Goal: Task Accomplishment & Management: Manage account settings

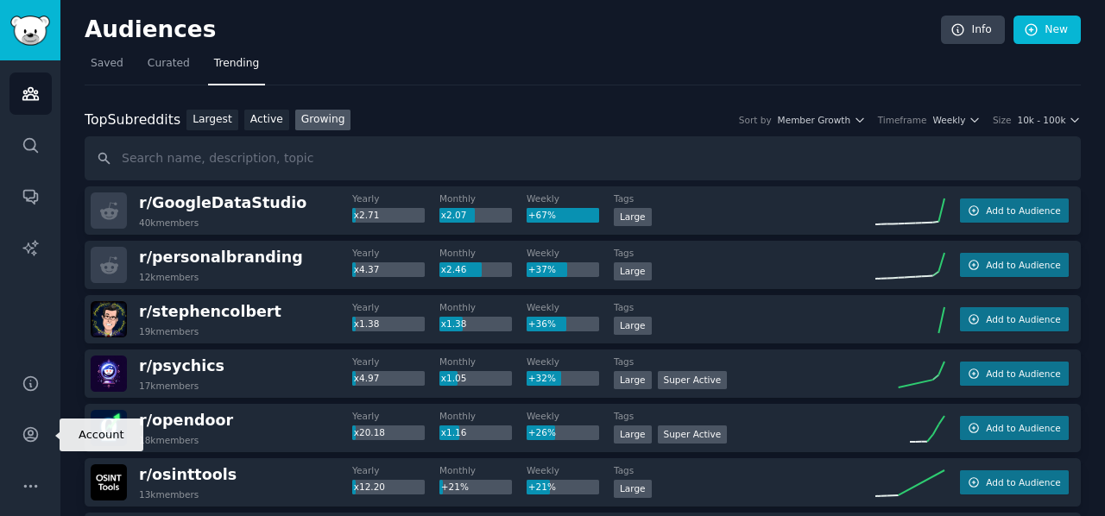
click at [34, 448] on link "Account" at bounding box center [30, 434] width 42 height 42
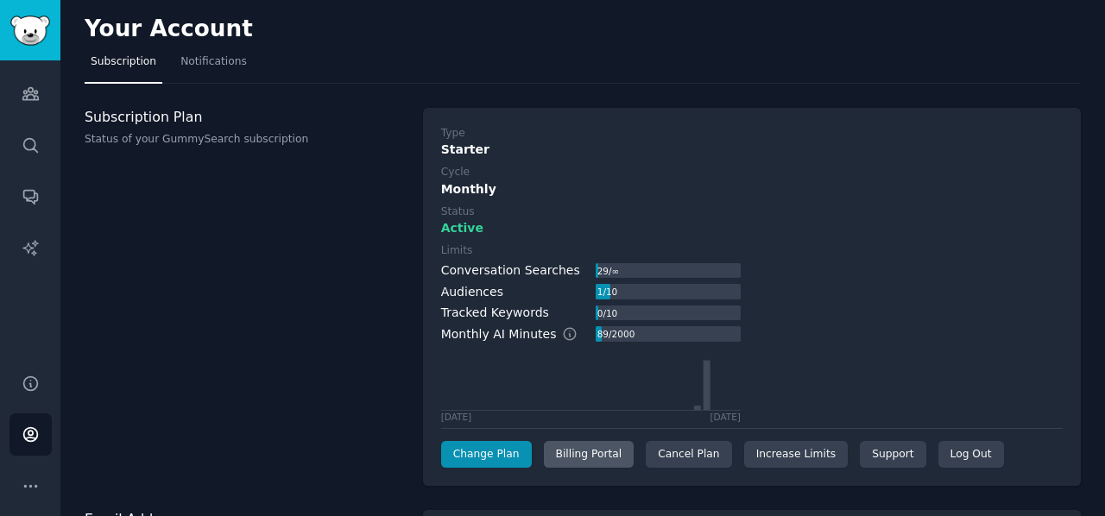
click at [572, 453] on div "Billing Portal" at bounding box center [589, 455] width 91 height 28
click at [692, 465] on div "Cancel Plan" at bounding box center [688, 455] width 85 height 28
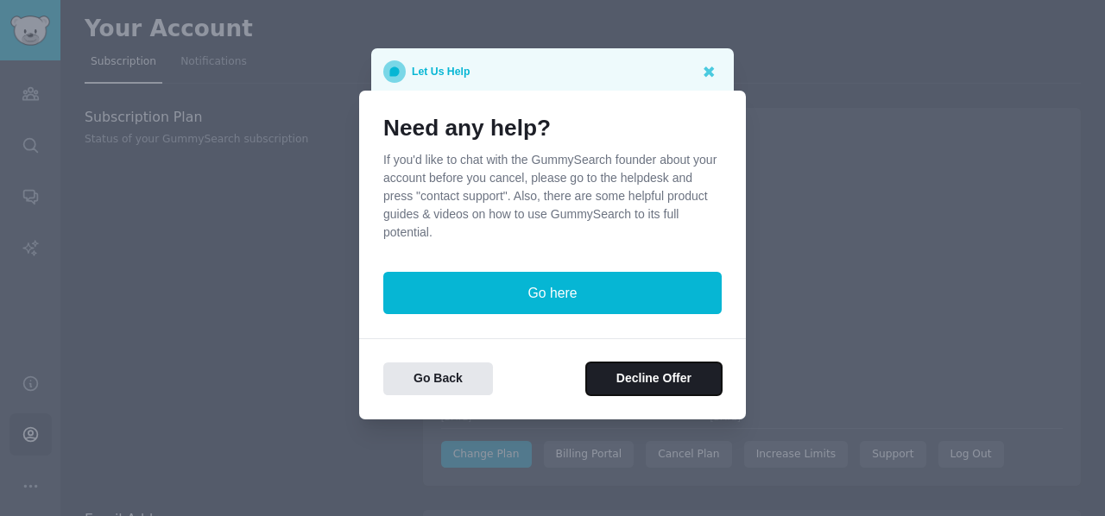
click at [615, 383] on button "Decline Offer" at bounding box center [654, 380] width 136 height 34
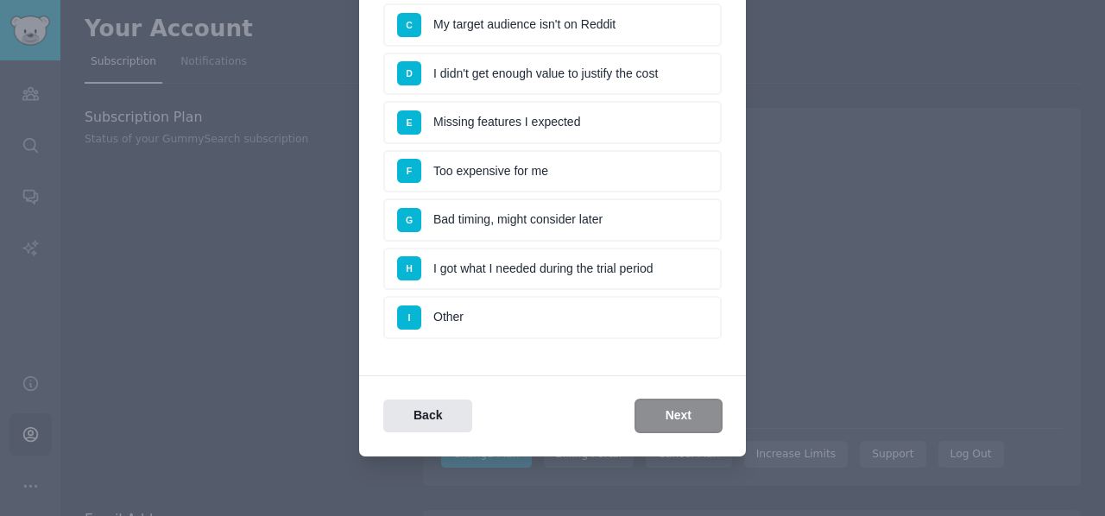
scroll to position [269, 0]
click at [487, 259] on li "H I got what I needed during the trial period" at bounding box center [552, 269] width 338 height 43
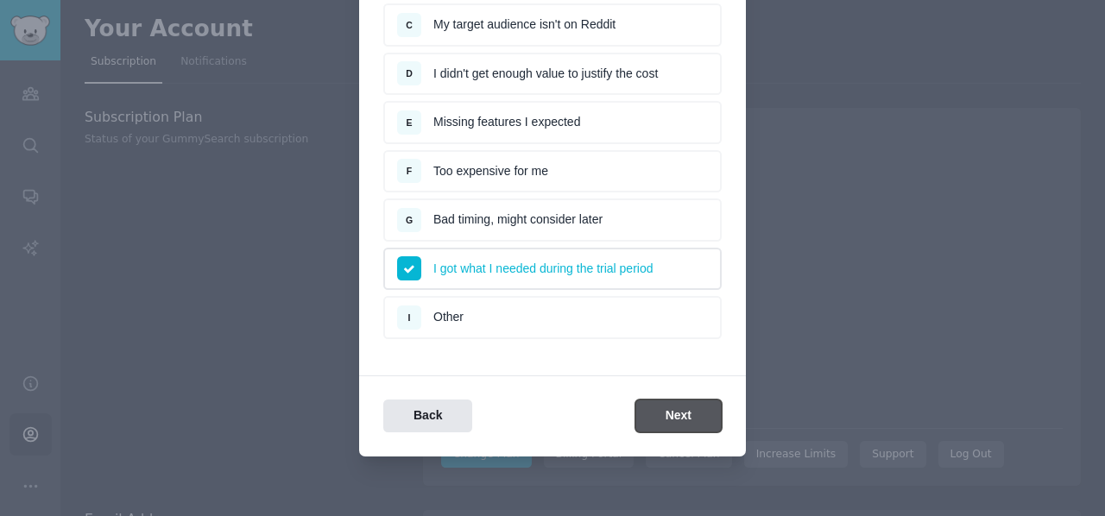
click at [718, 415] on button "Next" at bounding box center [678, 417] width 86 height 34
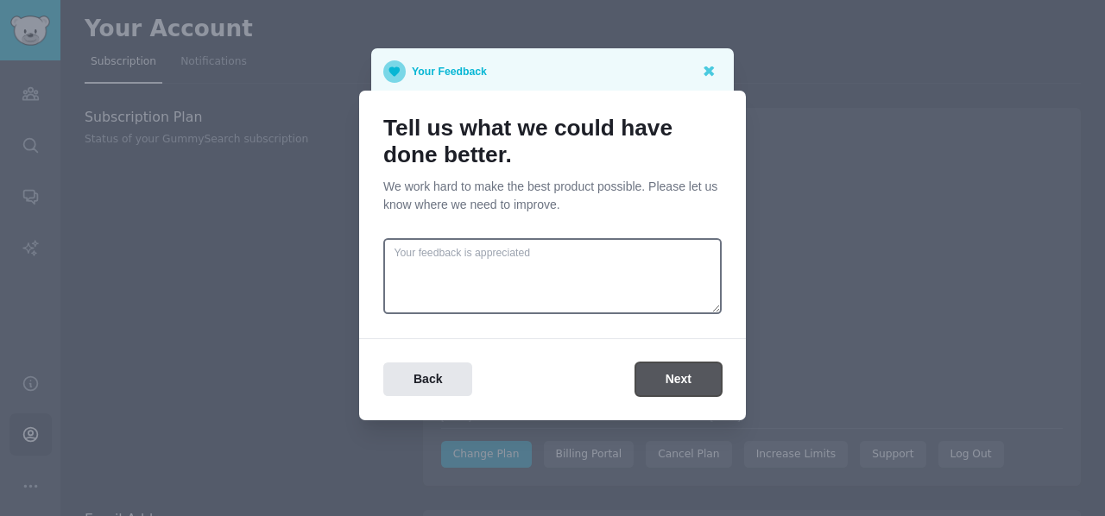
scroll to position [0, 0]
click at [456, 380] on button "Back" at bounding box center [427, 380] width 89 height 34
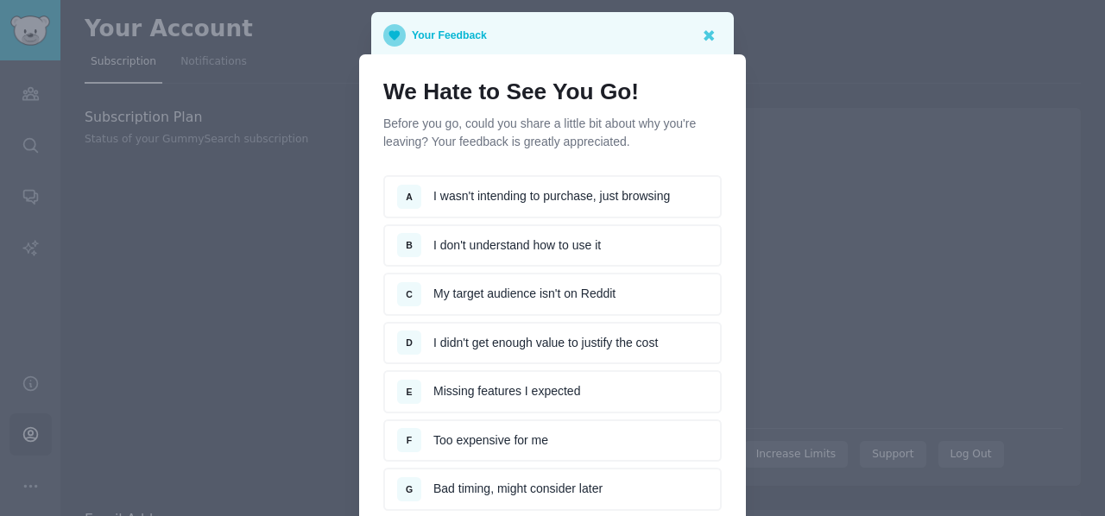
scroll to position [269, 0]
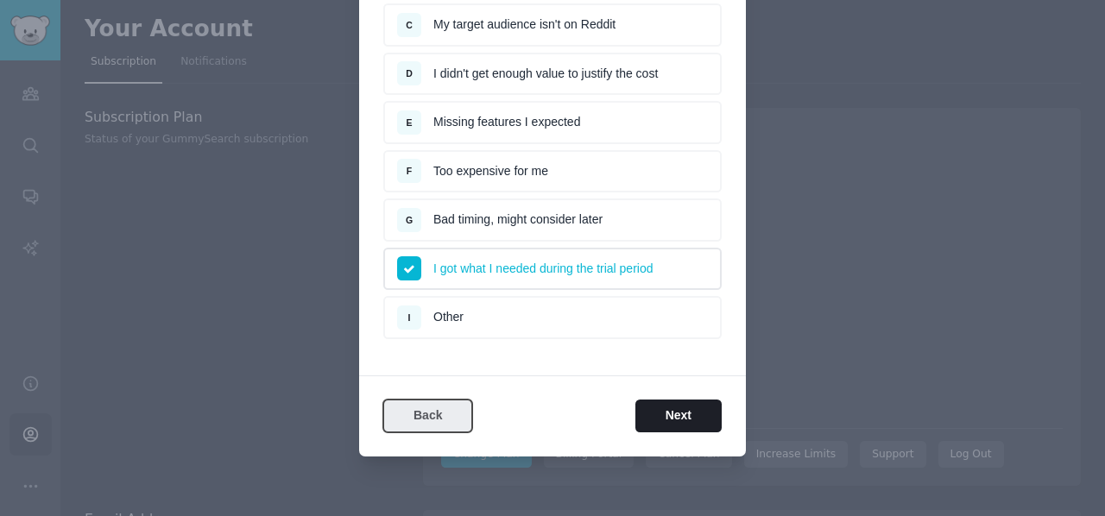
click at [453, 401] on button "Back" at bounding box center [427, 417] width 89 height 34
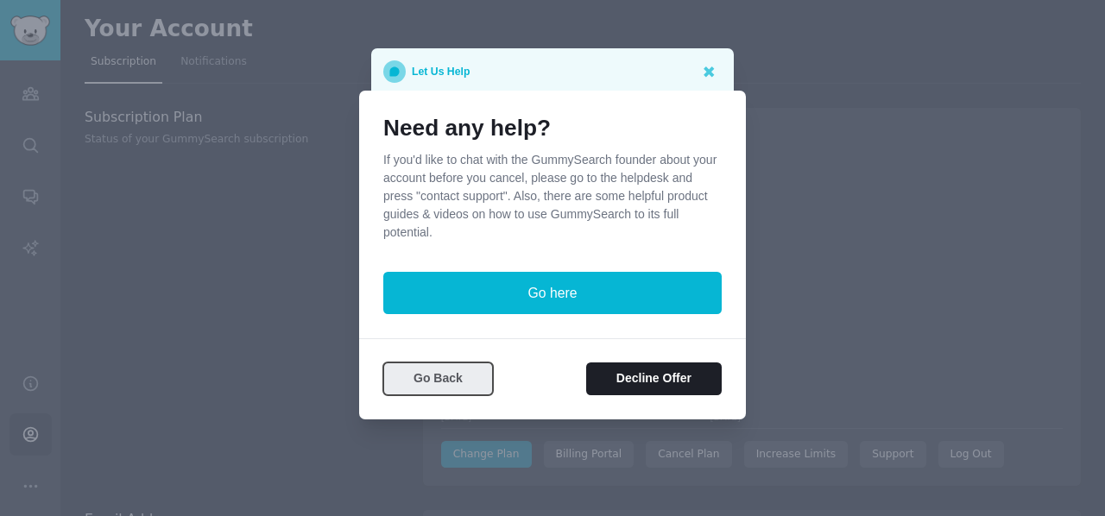
scroll to position [0, 0]
click at [443, 376] on button "Go Back" at bounding box center [438, 380] width 110 height 34
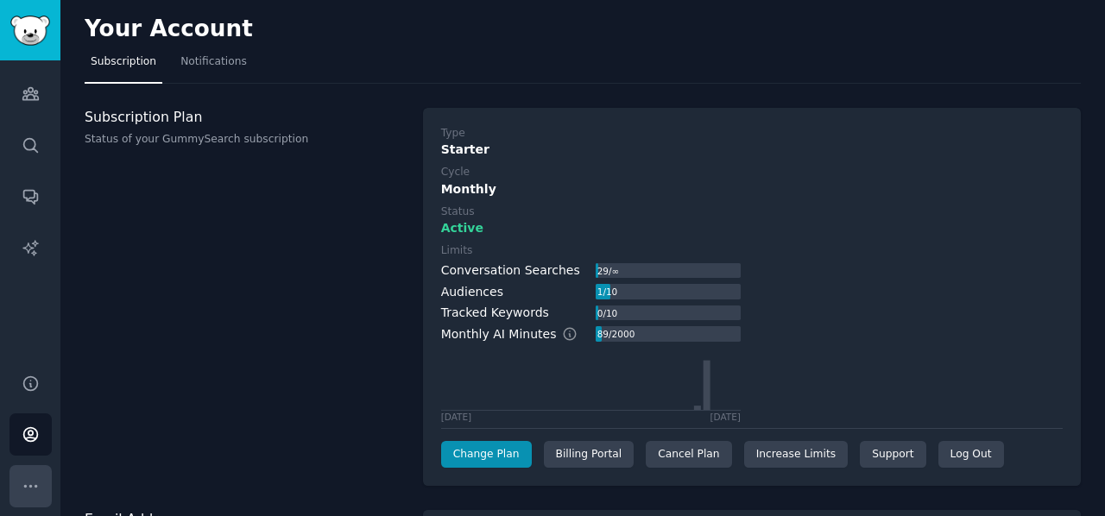
click at [23, 468] on button "More" at bounding box center [30, 486] width 42 height 42
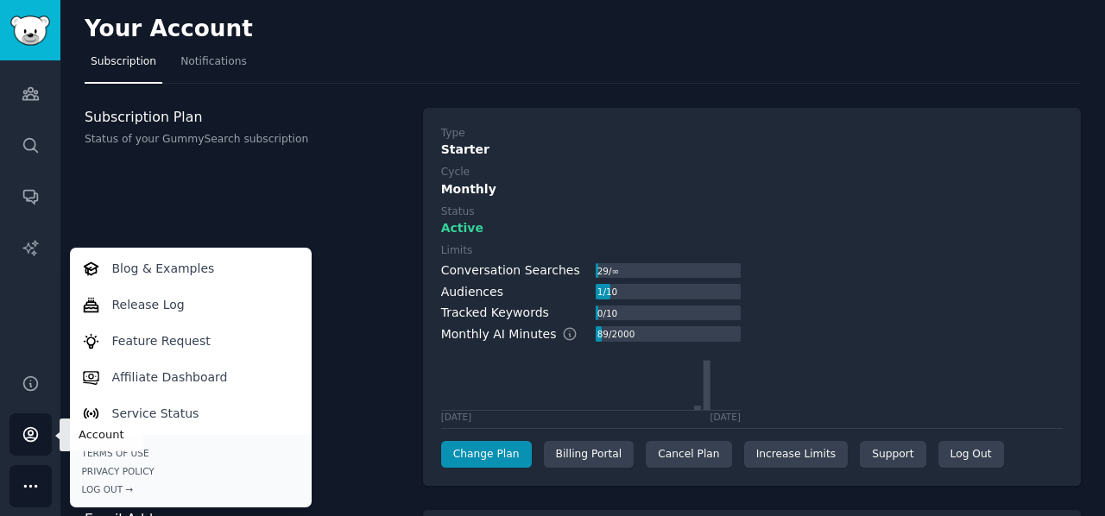
click at [33, 438] on icon "Sidebar" at bounding box center [30, 435] width 14 height 14
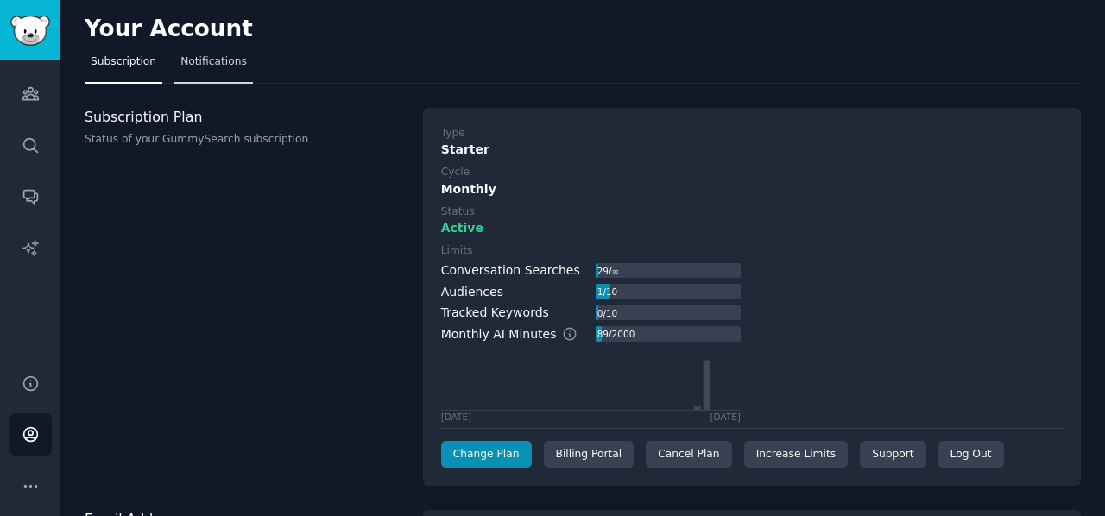
click at [214, 62] on span "Notifications" at bounding box center [213, 62] width 66 height 16
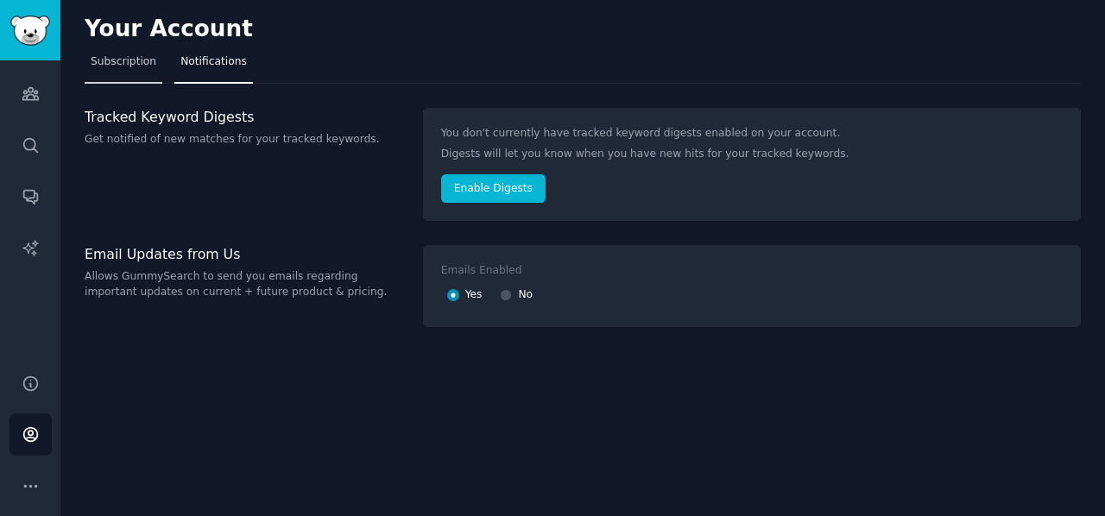
click at [108, 75] on link "Subscription" at bounding box center [124, 65] width 78 height 35
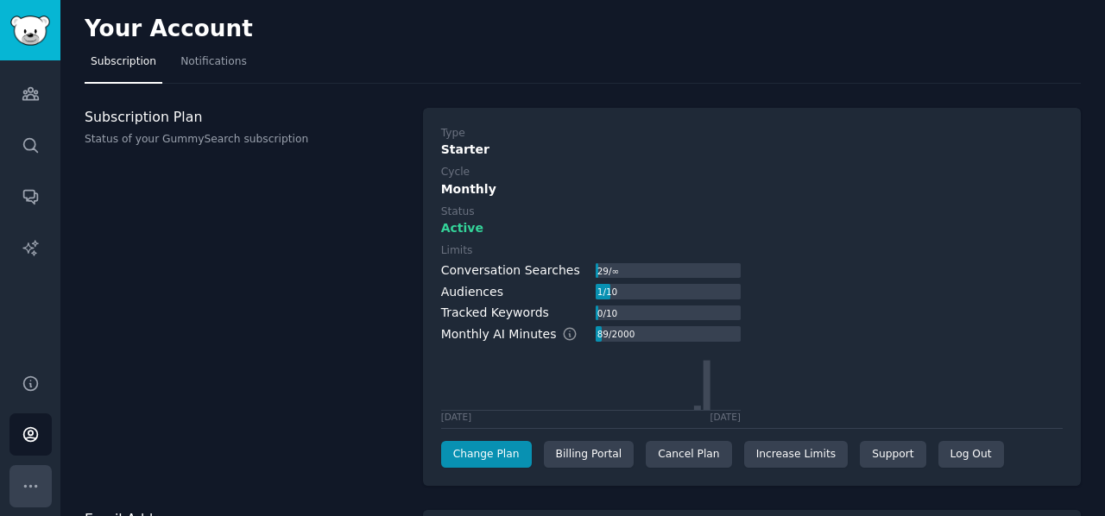
click at [33, 475] on button "More" at bounding box center [30, 486] width 42 height 42
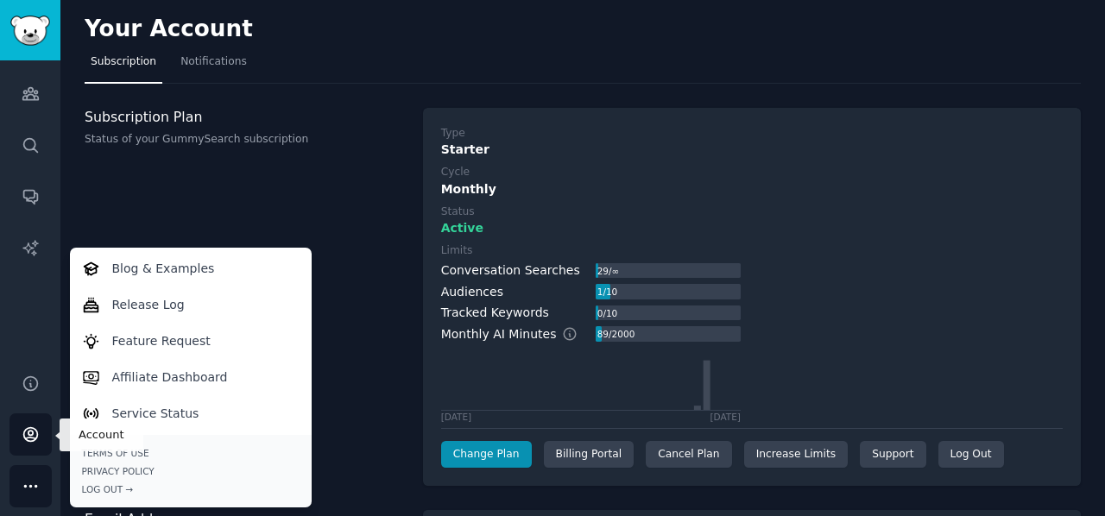
click at [24, 442] on icon "Sidebar" at bounding box center [31, 435] width 18 height 18
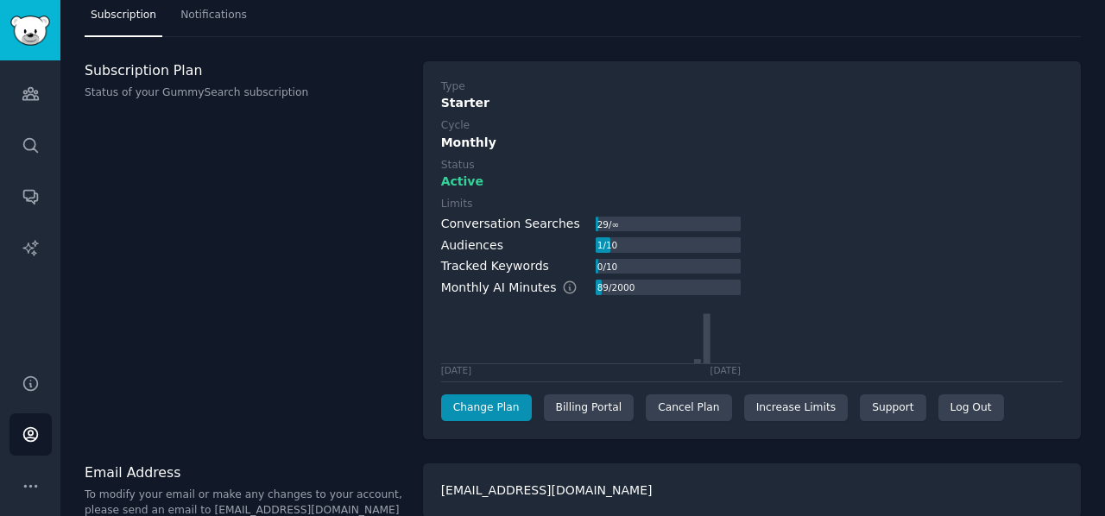
scroll to position [72, 0]
